Goal: Use online tool/utility: Utilize a website feature to perform a specific function

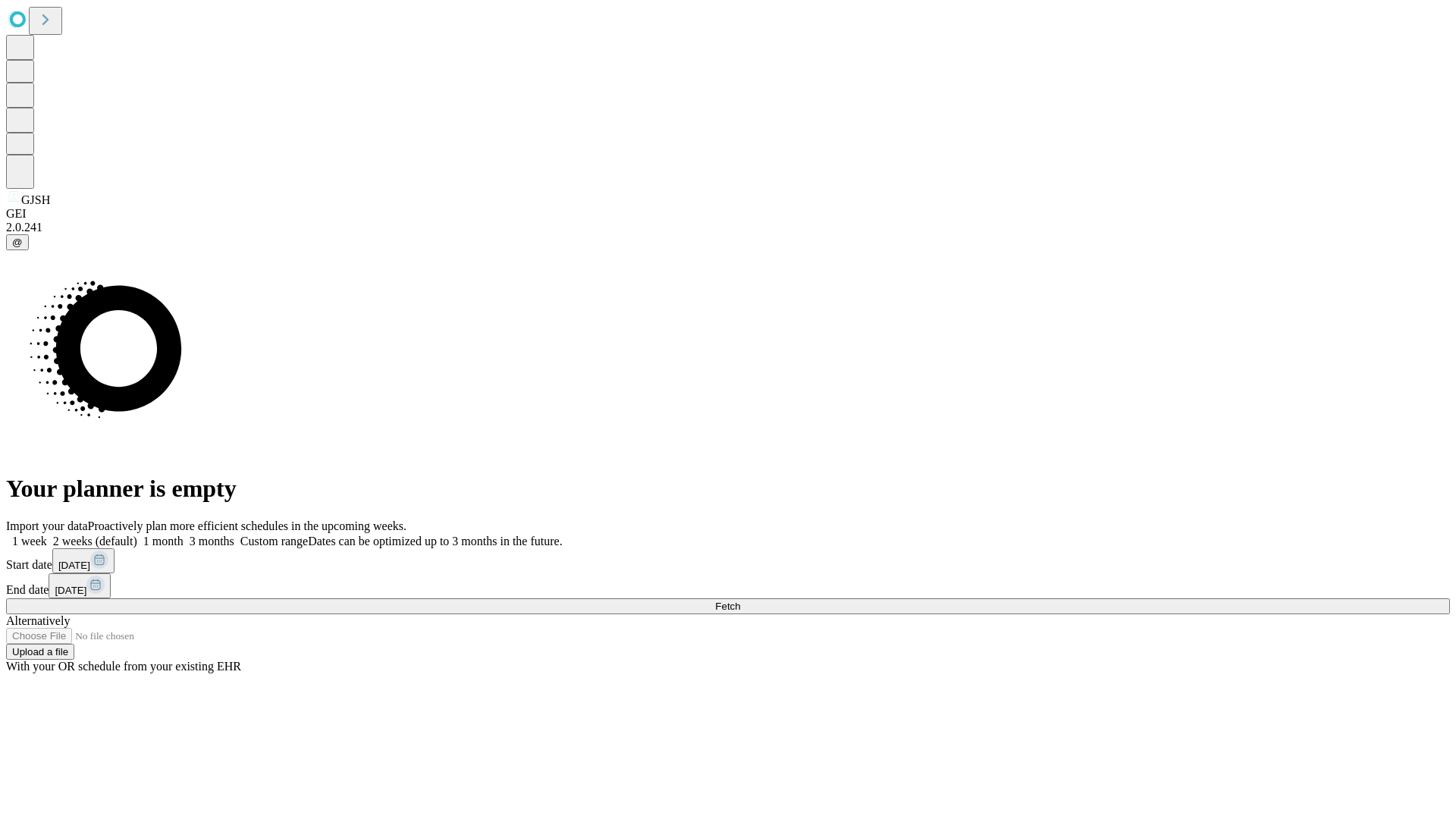
click at [740, 601] on span "Fetch" at bounding box center [728, 607] width 25 height 11
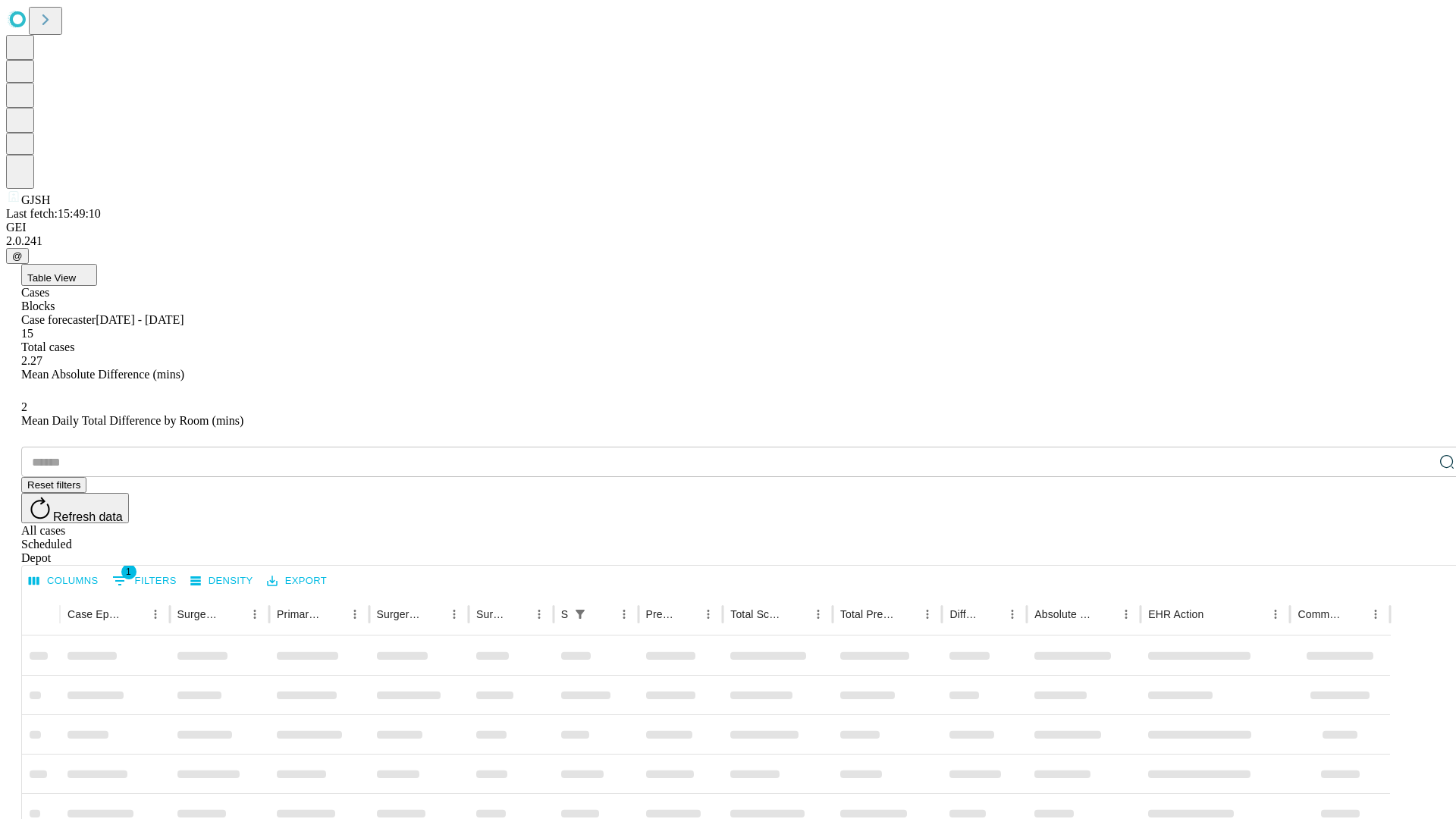
click at [76, 272] on span "Table View" at bounding box center [52, 278] width 49 height 11
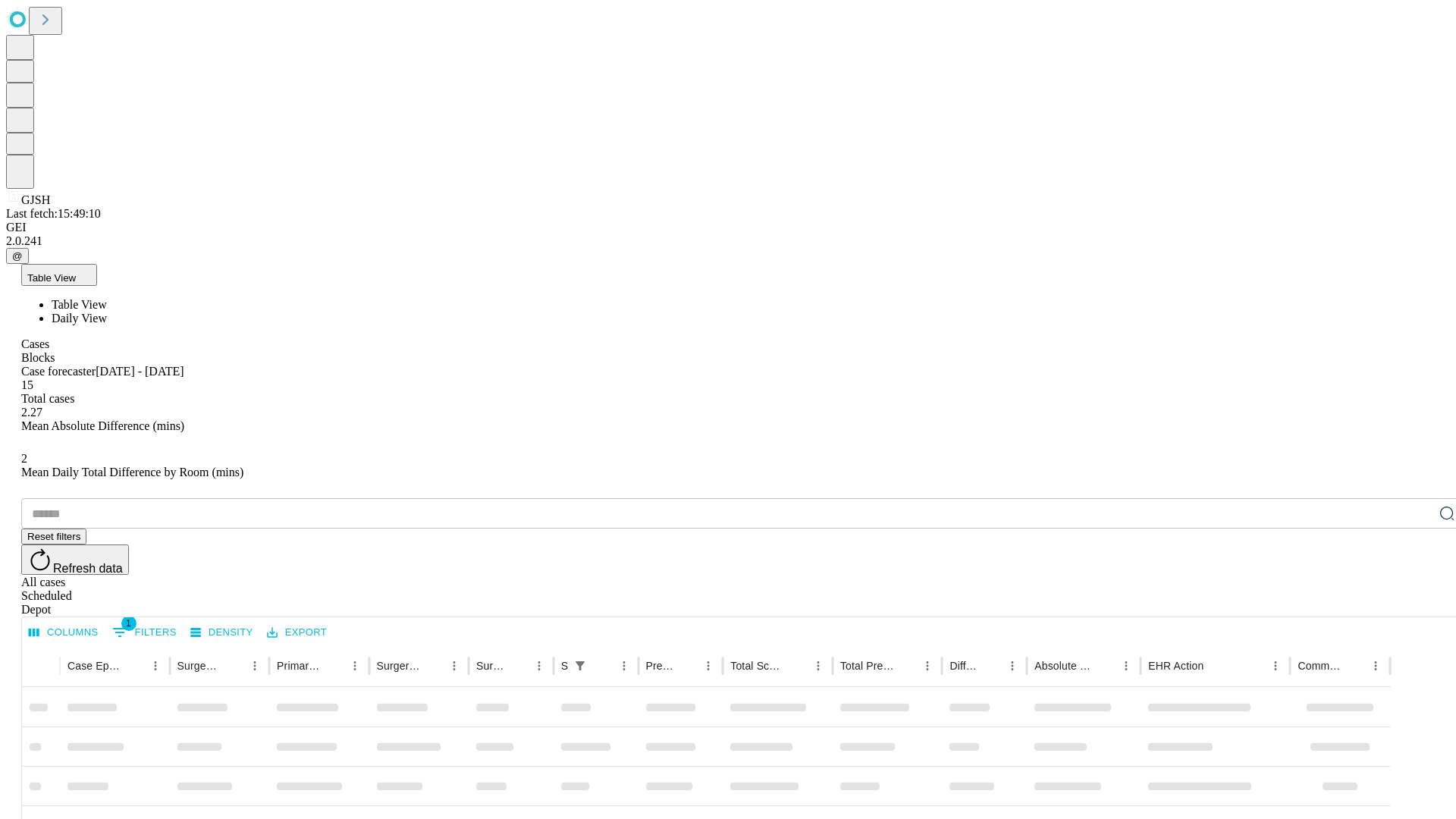
click at [107, 312] on span "Daily View" at bounding box center [79, 318] width 55 height 13
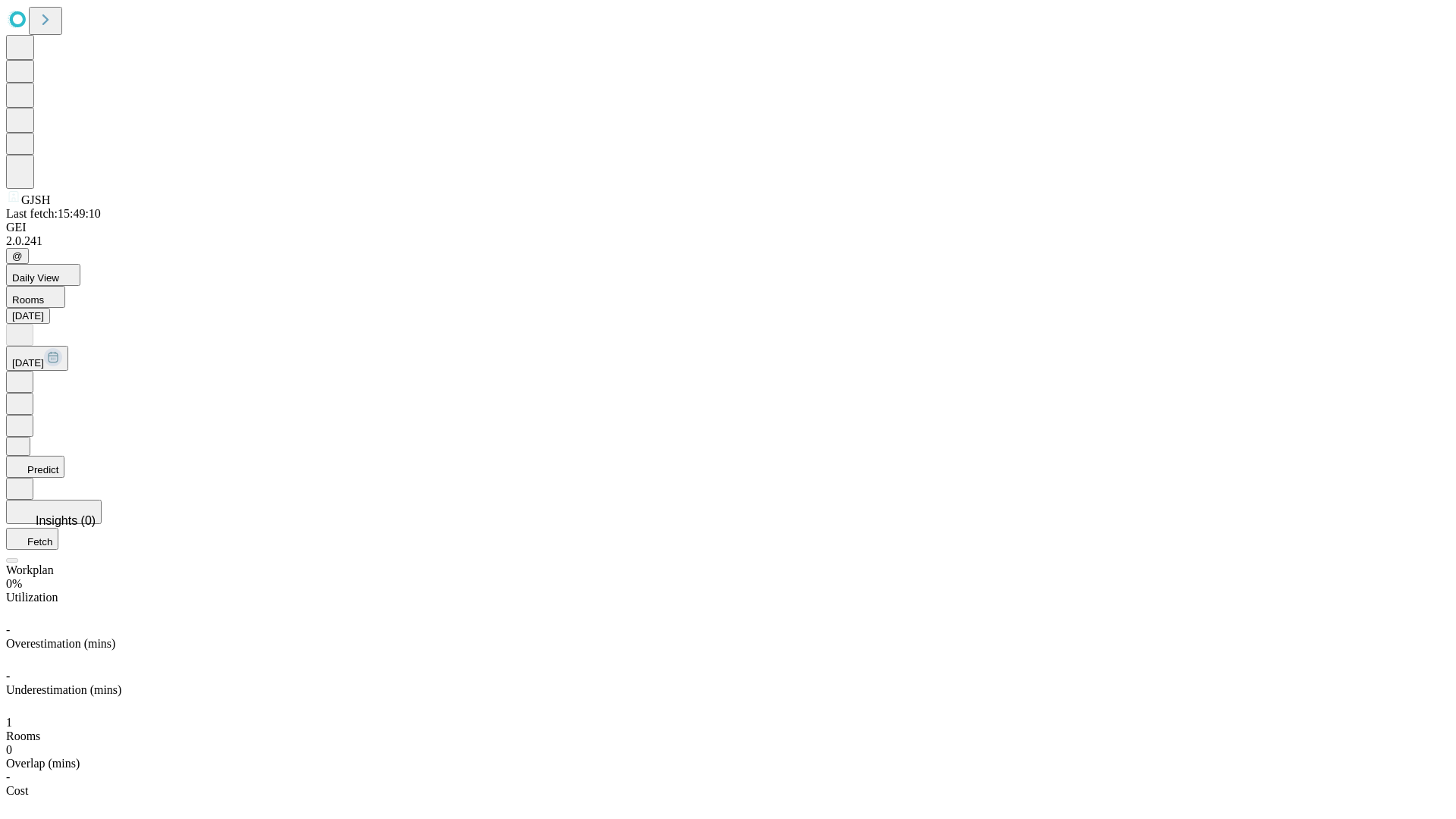
click at [64, 456] on button "Predict" at bounding box center [35, 466] width 59 height 22
